Goal: Transaction & Acquisition: Download file/media

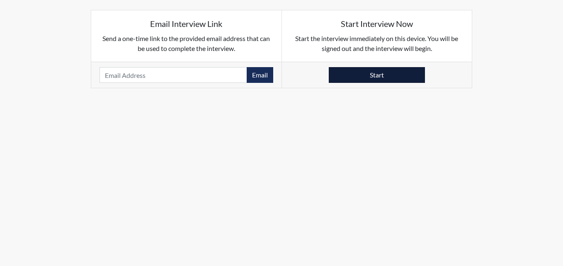
click at [384, 76] on button "Start" at bounding box center [377, 75] width 96 height 16
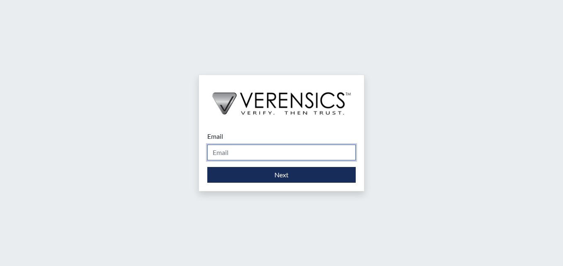
click at [243, 154] on input "Email" at bounding box center [281, 153] width 148 height 16
type input "[PERSON_NAME][EMAIL_ADDRESS][PERSON_NAME][DOMAIN_NAME]"
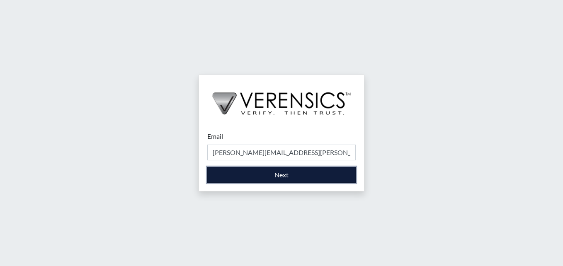
click at [254, 177] on button "Next" at bounding box center [281, 175] width 148 height 16
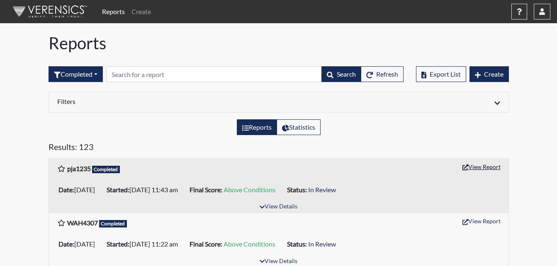
click at [481, 165] on button "View Report" at bounding box center [481, 166] width 46 height 13
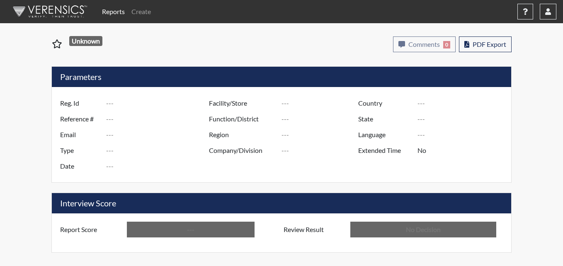
type input "pja1235"
type input "51506"
type input "---"
type input "Corrections Pre-Employment"
type input "Sep 29, 2025"
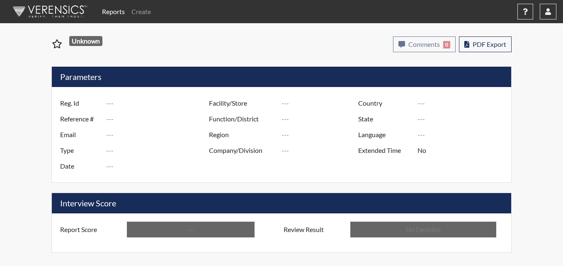
type input "[PERSON_NAME]"
type input "[GEOGRAPHIC_DATA]"
type input "[US_STATE]"
type input "English"
type input "Above Conditions"
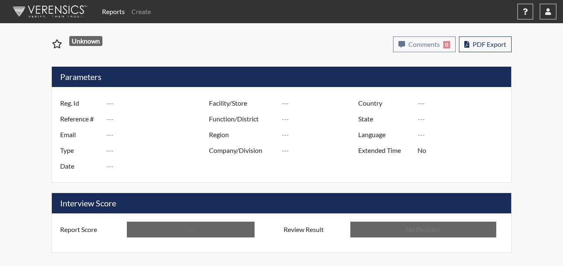
type input "In Review"
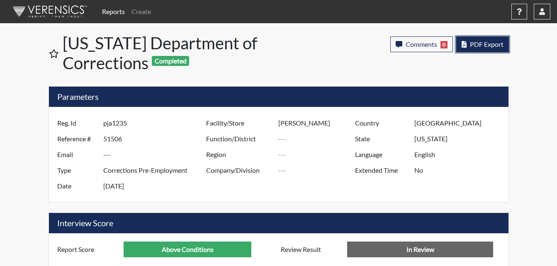
click at [479, 50] on button "PDF Export" at bounding box center [482, 44] width 53 height 16
